Goal: Task Accomplishment & Management: Use online tool/utility

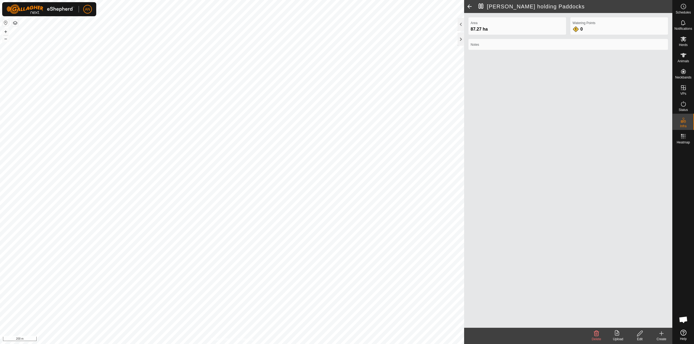
click at [468, 6] on span at bounding box center [469, 6] width 11 height 13
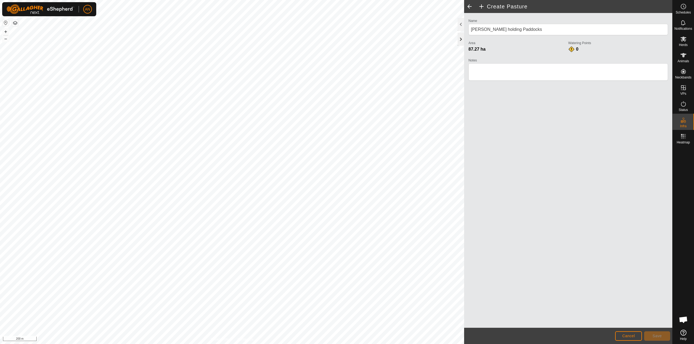
click at [463, 40] on div at bounding box center [460, 39] width 7 height 13
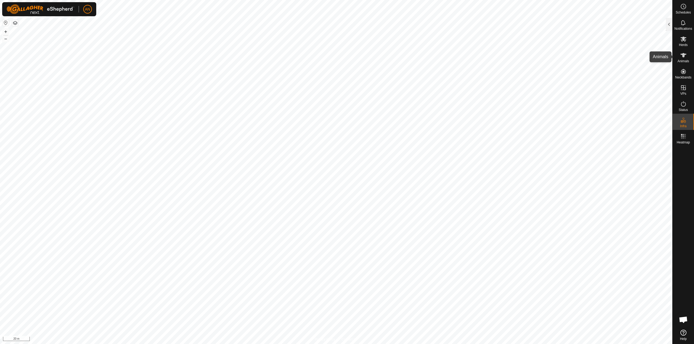
click at [684, 57] on icon at bounding box center [683, 55] width 7 height 7
click at [668, 25] on div at bounding box center [668, 24] width 7 height 13
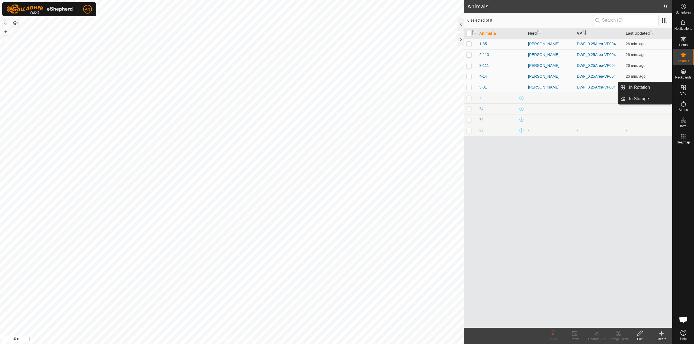
click at [681, 93] on span "VPs" at bounding box center [683, 93] width 6 height 3
click at [651, 87] on link "In Rotation" at bounding box center [648, 87] width 46 height 11
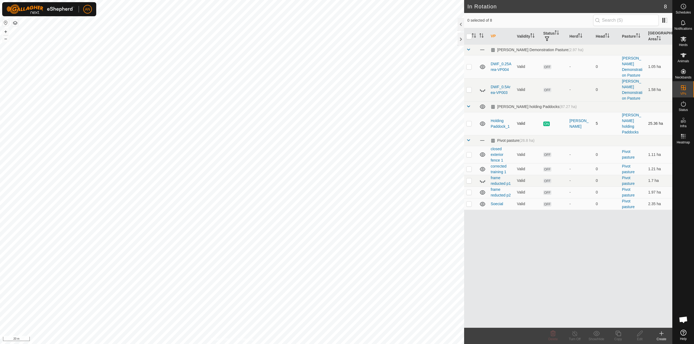
click at [470, 121] on p-checkbox at bounding box center [468, 123] width 5 height 4
checkbox input "false"
click at [468, 64] on p-checkbox at bounding box center [468, 66] width 5 height 4
checkbox input "true"
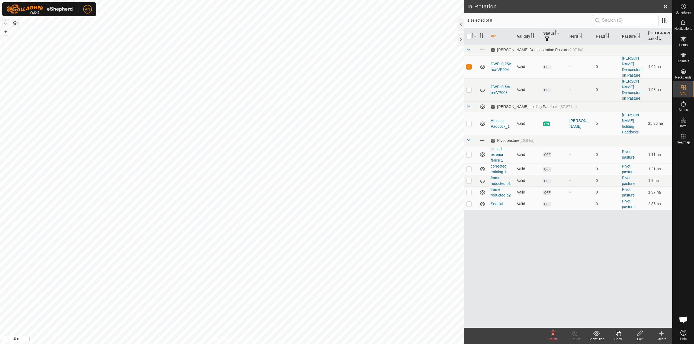
click at [639, 337] on div "Edit" at bounding box center [640, 339] width 22 height 5
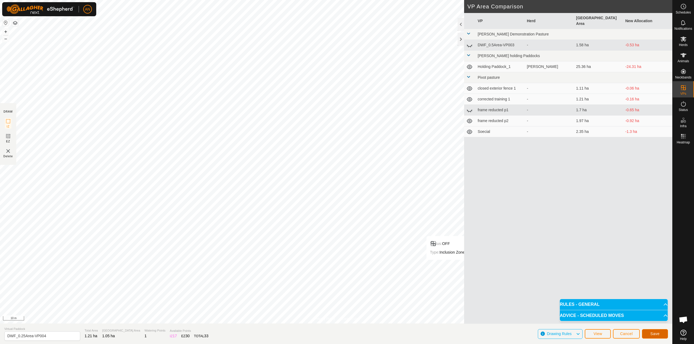
click at [651, 335] on span "Save" at bounding box center [654, 334] width 9 height 4
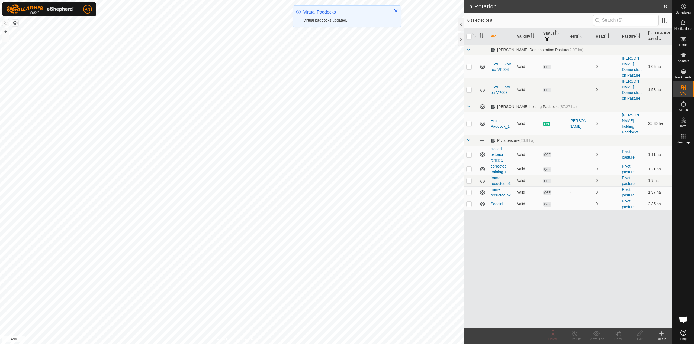
checkbox input "true"
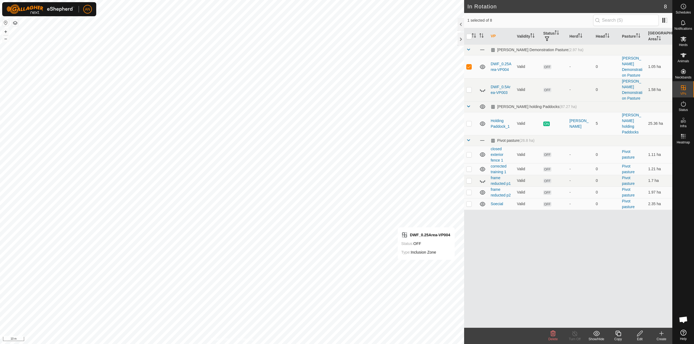
click at [637, 338] on div "Edit" at bounding box center [640, 339] width 22 height 5
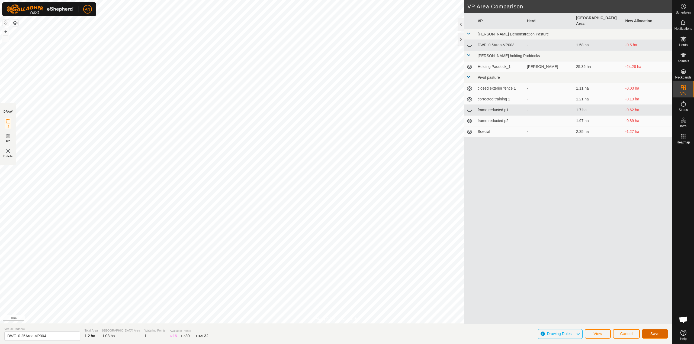
click at [655, 335] on span "Save" at bounding box center [654, 334] width 9 height 4
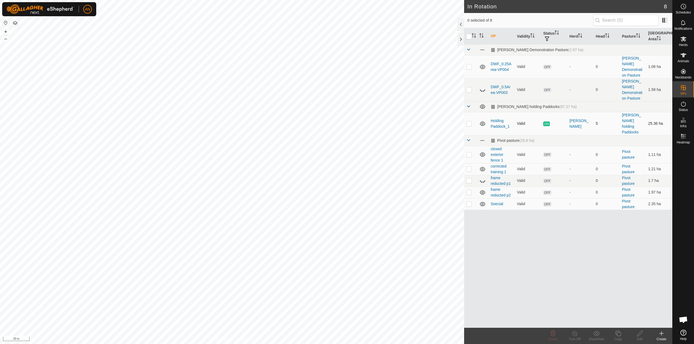
click at [467, 121] on p-checkbox at bounding box center [468, 123] width 5 height 4
checkbox input "true"
click at [572, 338] on div "Turn Off" at bounding box center [575, 339] width 22 height 5
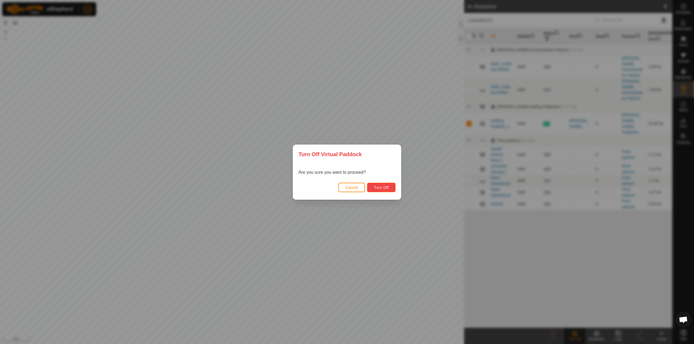
click at [385, 190] on button "Turn Off" at bounding box center [381, 187] width 28 height 9
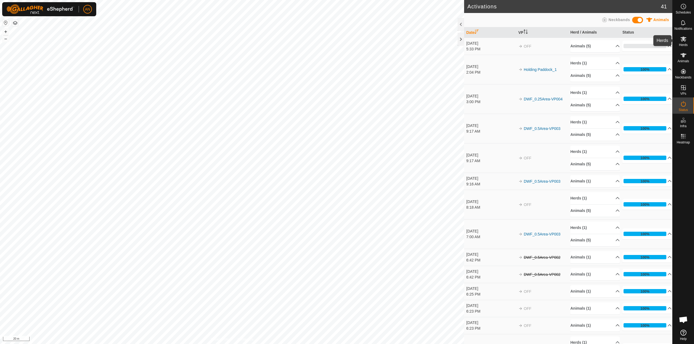
click at [684, 42] on icon at bounding box center [683, 39] width 7 height 7
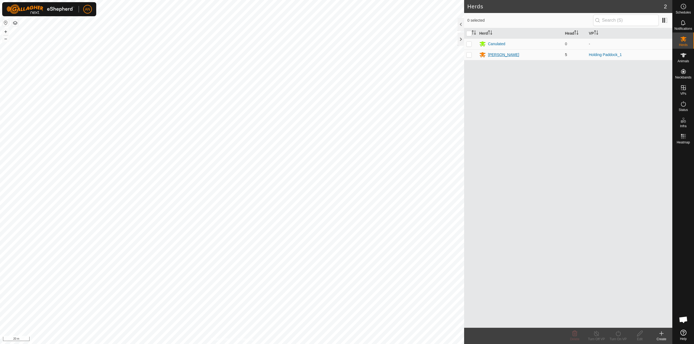
click at [493, 55] on div "[PERSON_NAME]" at bounding box center [503, 55] width 31 height 6
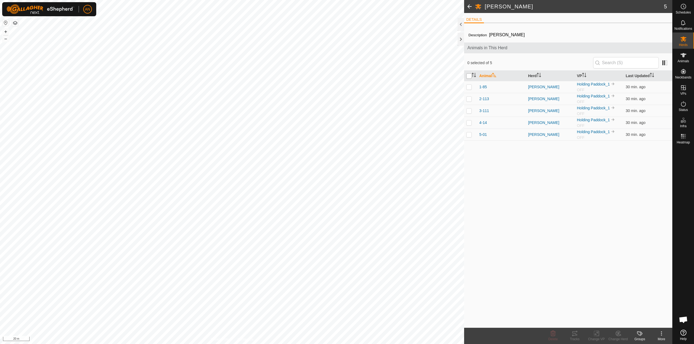
click at [468, 75] on input "checkbox" at bounding box center [468, 75] width 5 height 5
checkbox input "true"
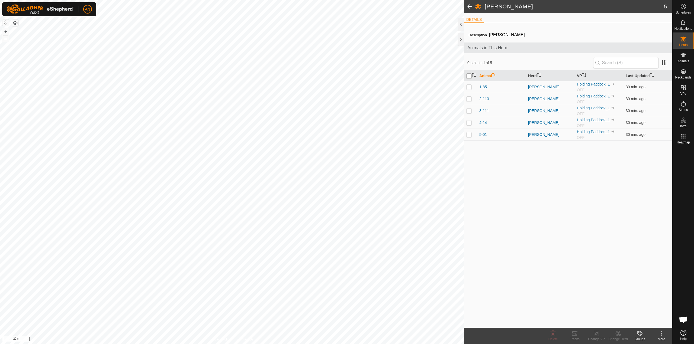
checkbox input "true"
click at [598, 338] on div "Change VP" at bounding box center [596, 339] width 22 height 5
click at [613, 313] on link "Choose VP..." at bounding box center [612, 310] width 54 height 11
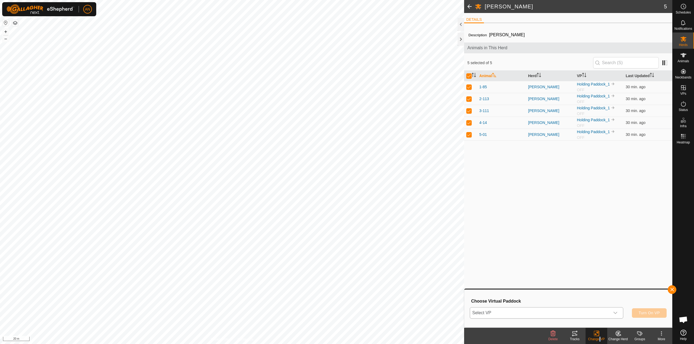
click at [616, 314] on icon "dropdown trigger" at bounding box center [615, 313] width 4 height 4
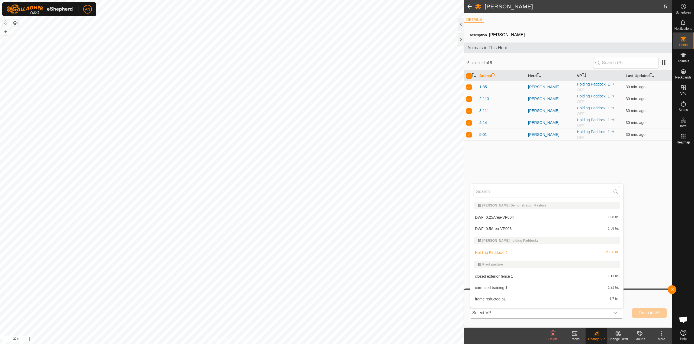
scroll to position [8, 0]
click at [562, 209] on li "DWF_0.25Area-VP004 1.08 ha" at bounding box center [546, 209] width 153 height 11
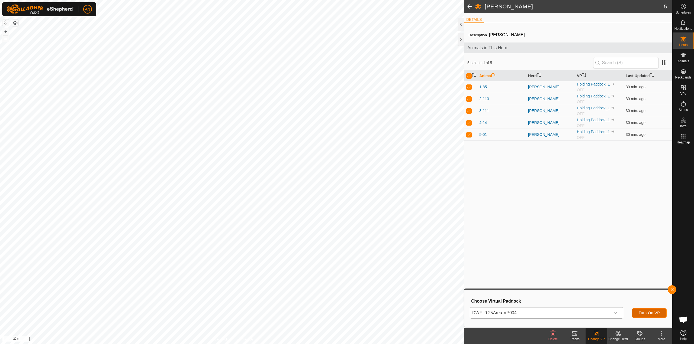
click at [642, 312] on span "Turn On VP" at bounding box center [648, 313] width 21 height 4
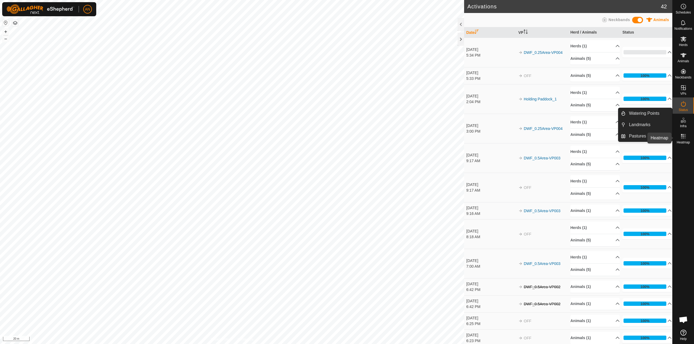
click at [682, 139] on icon at bounding box center [683, 136] width 7 height 7
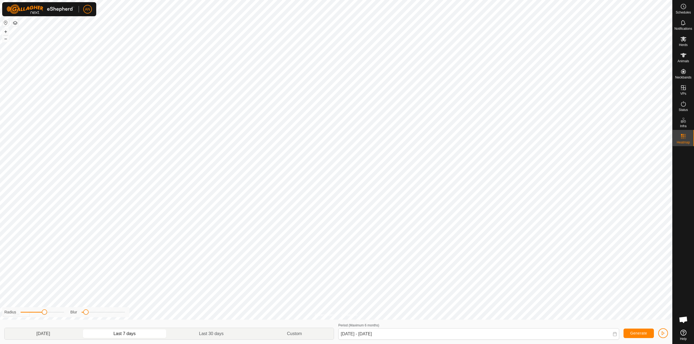
click at [58, 333] on p-togglebutton "Yesterday" at bounding box center [43, 333] width 77 height 11
click at [302, 333] on p-togglebutton "Custom" at bounding box center [294, 333] width 78 height 11
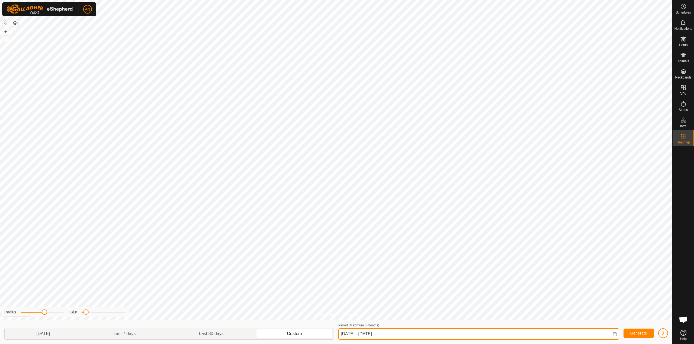
click at [400, 334] on input "Sep 28, 2025 - Sep 28, 2025" at bounding box center [478, 334] width 281 height 11
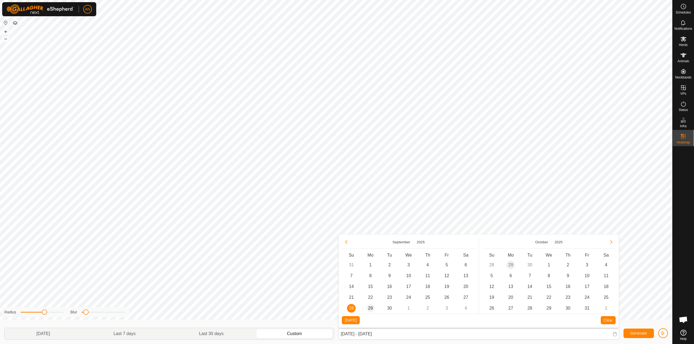
click at [371, 309] on span "29" at bounding box center [370, 308] width 9 height 9
click at [353, 309] on span "28" at bounding box center [351, 308] width 9 height 9
click at [370, 308] on span "29" at bounding box center [370, 308] width 9 height 9
type input "Sep 28, 2025 - Sep 29, 2025"
click at [640, 335] on span "Generate" at bounding box center [638, 333] width 17 height 4
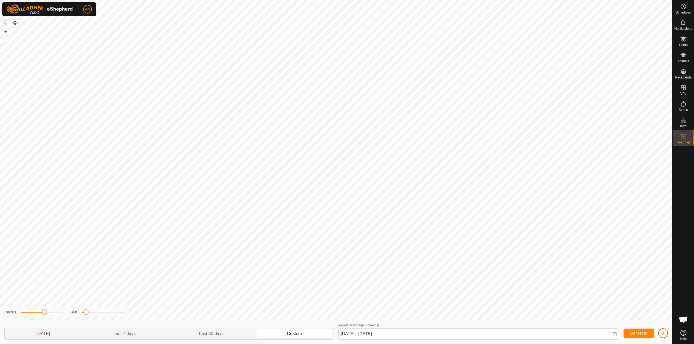
click at [664, 334] on span "button" at bounding box center [663, 333] width 4 height 4
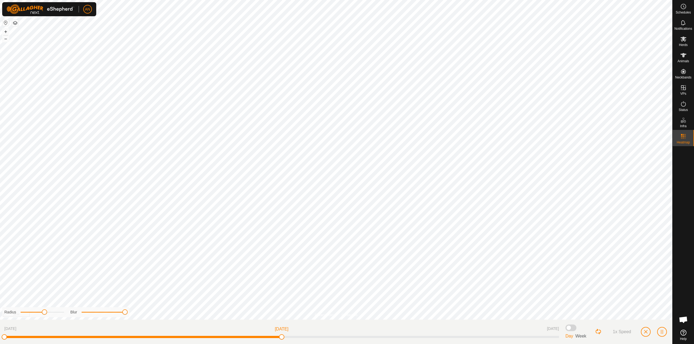
click at [146, 314] on div "Privacy Policy Contact Us Status: OFF Type: Inclusion Zone + – ⇧ i 20 m Radius …" at bounding box center [336, 172] width 672 height 344
click at [45, 314] on span at bounding box center [44, 312] width 5 height 5
drag, startPoint x: 45, startPoint y: 314, endPoint x: 71, endPoint y: 314, distance: 26.0
click at [71, 314] on div "Radius Blur" at bounding box center [65, 313] width 127 height 10
click at [644, 332] on span "button" at bounding box center [645, 332] width 4 height 4
